Goal: Task Accomplishment & Management: Complete application form

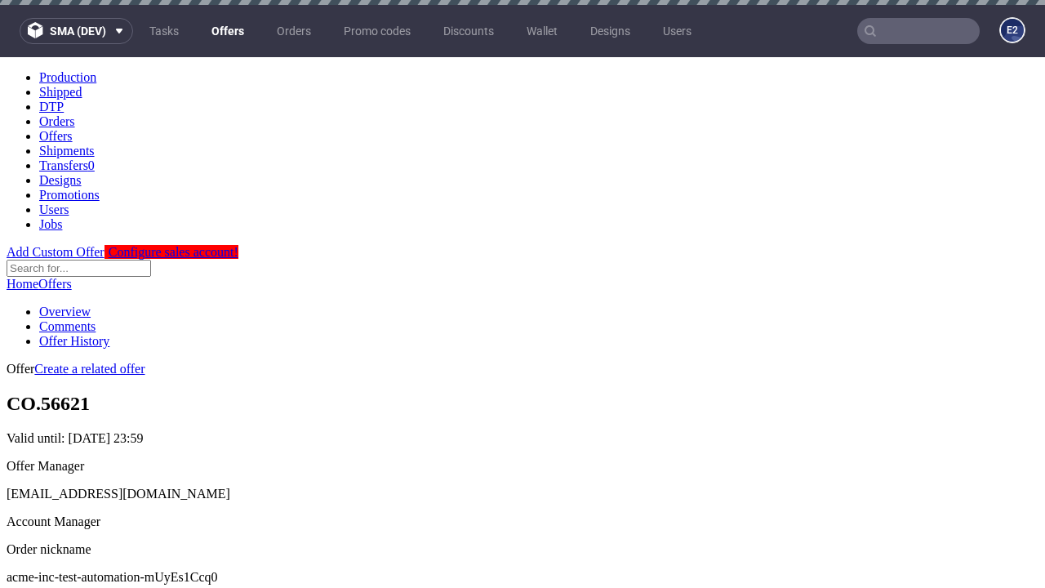
scroll to position [162, 0]
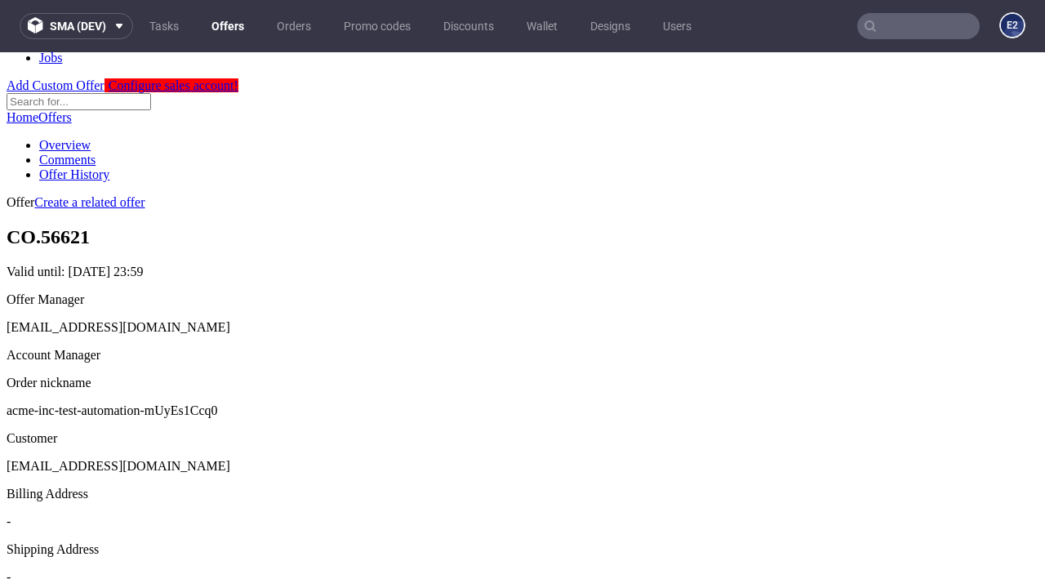
scroll to position [557, 0]
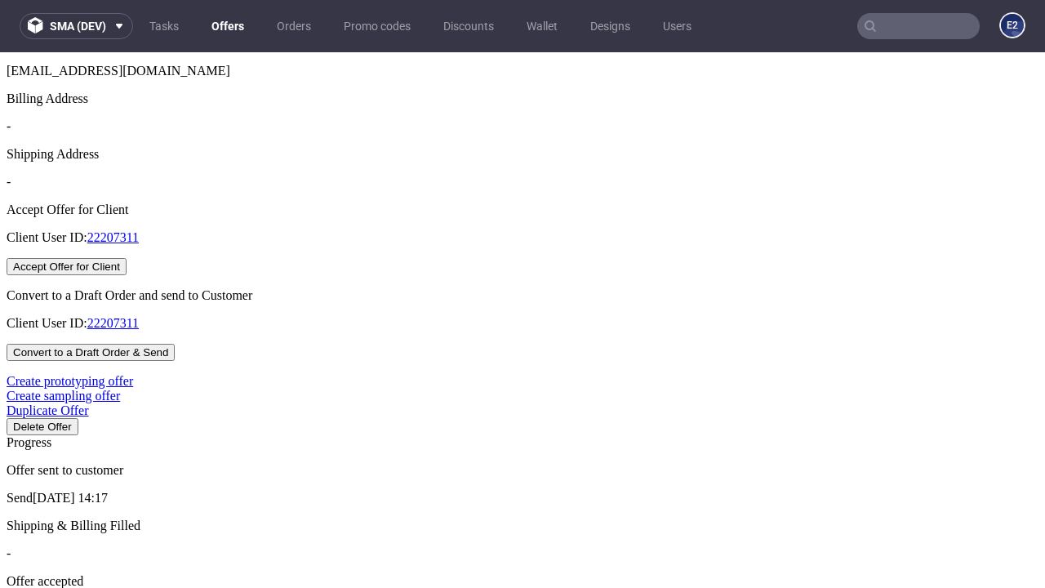
click at [127, 275] on button "Accept Offer for Client" at bounding box center [67, 266] width 120 height 17
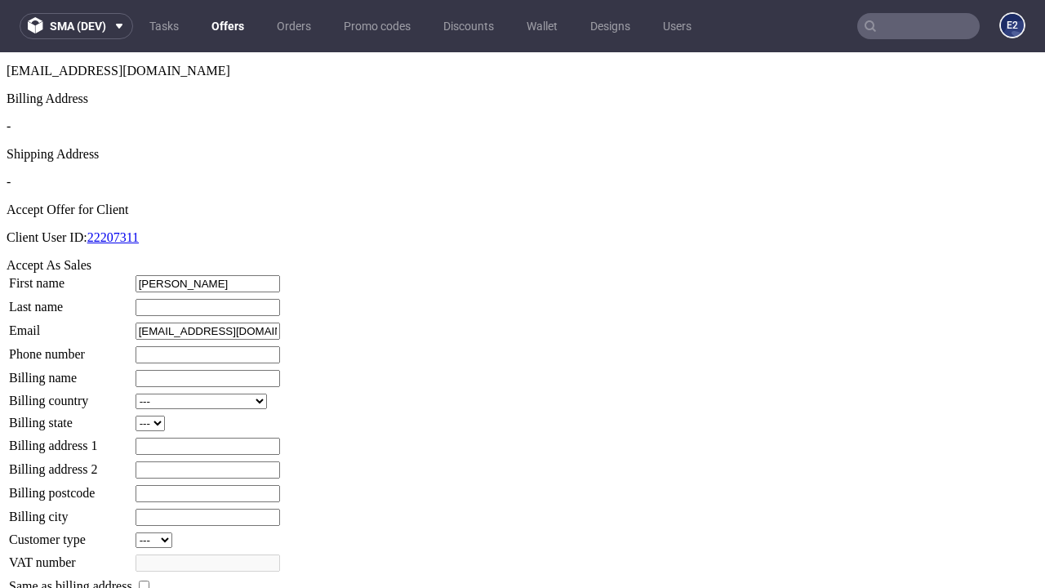
type input "[PERSON_NAME]"
type input "1509813888"
type input "Fermin_Dare76"
select select "13"
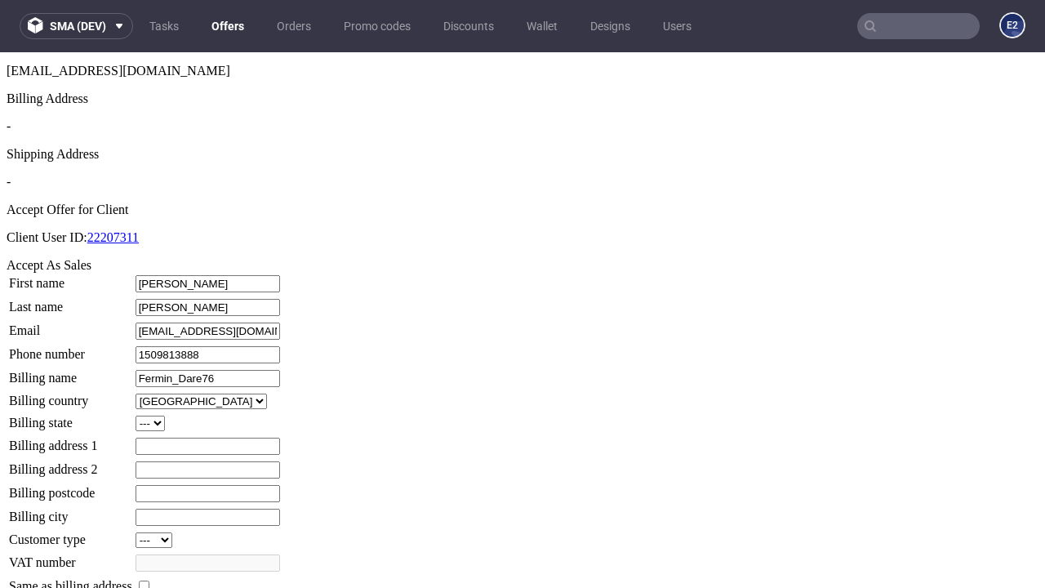
type input "Fermin_Dare76"
type input "[STREET_ADDRESS]"
type input "SV4 0RC"
select select "132"
type input "SV4 0RC"
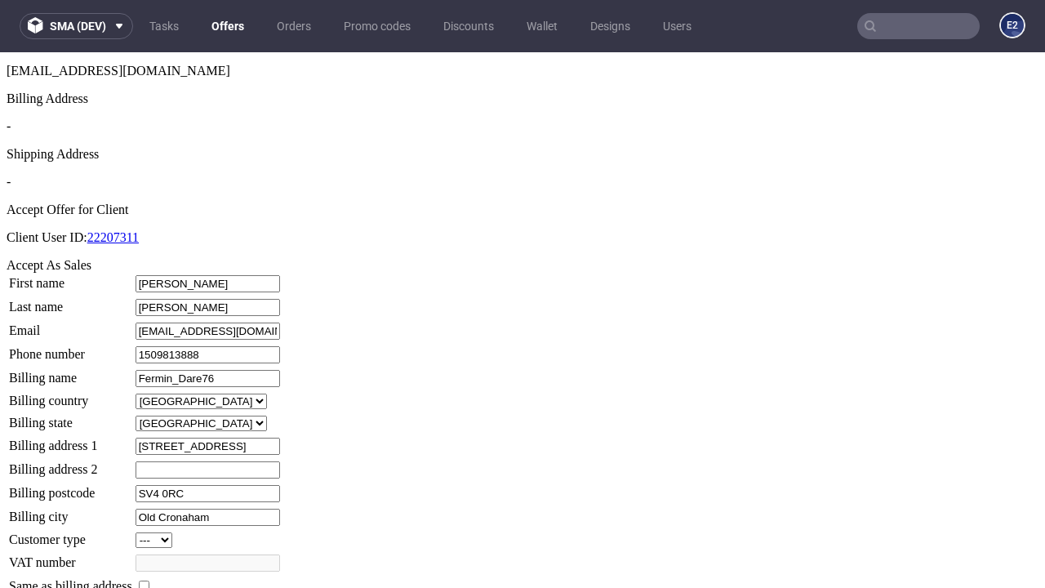
type input "Old Cronaham"
click at [149, 580] on input "checkbox" at bounding box center [144, 585] width 11 height 11
checkbox input "true"
type input "Fermin_Dare76"
select select "13"
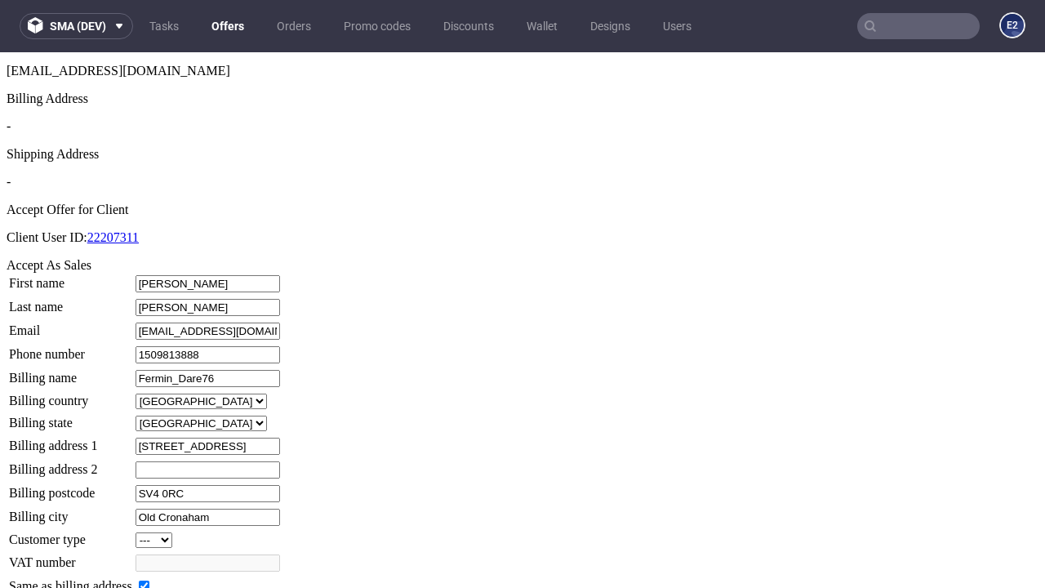
type input "[STREET_ADDRESS]"
type input "SV4 0RC"
type input "Old Cronaham"
select select "132"
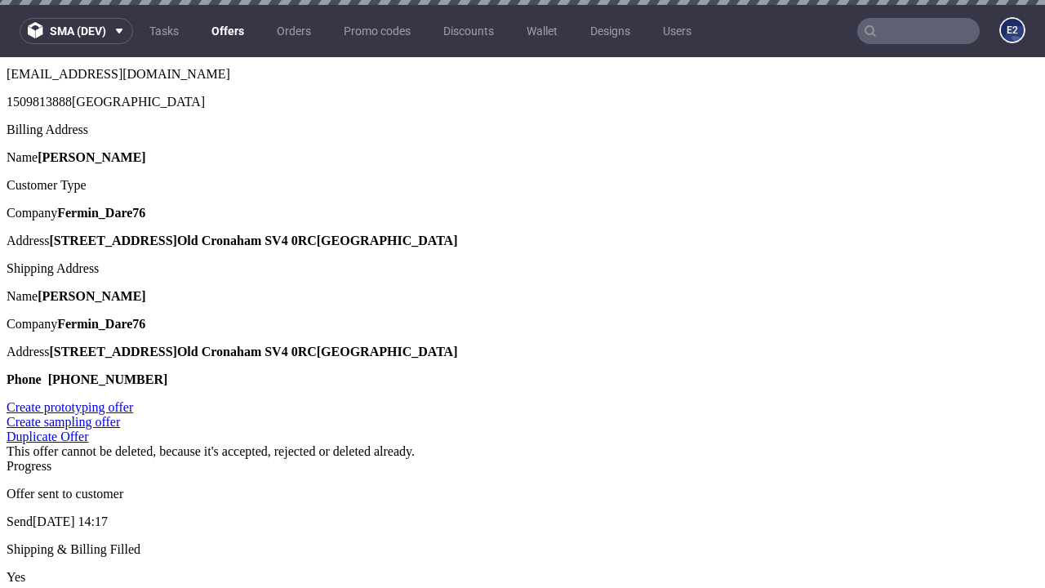
scroll to position [0, 0]
